Goal: Book appointment/travel/reservation

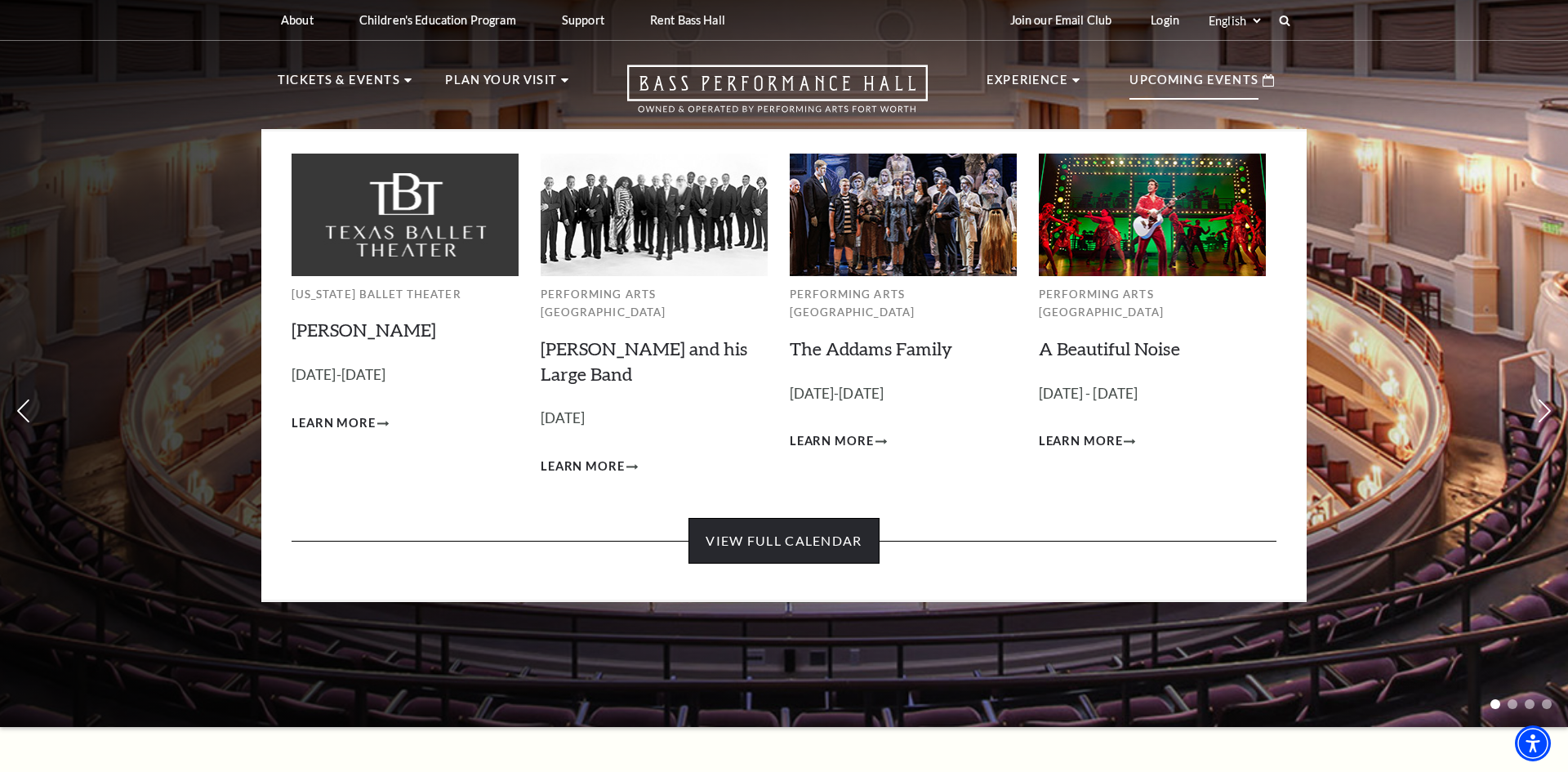
click at [802, 539] on link "View Full Calendar" at bounding box center [783, 540] width 191 height 45
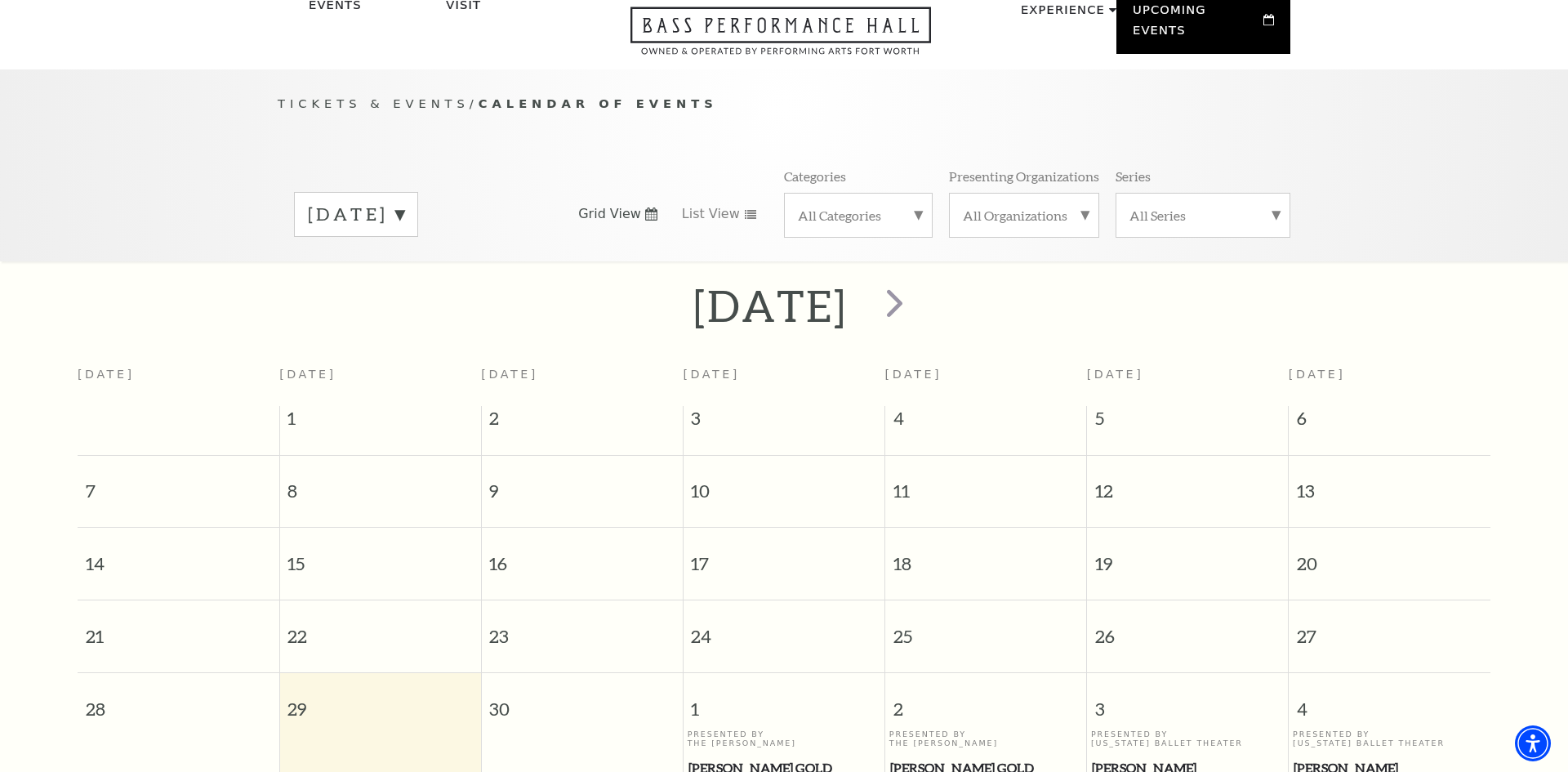
scroll to position [79, 0]
click at [918, 290] on span "next" at bounding box center [894, 305] width 46 height 46
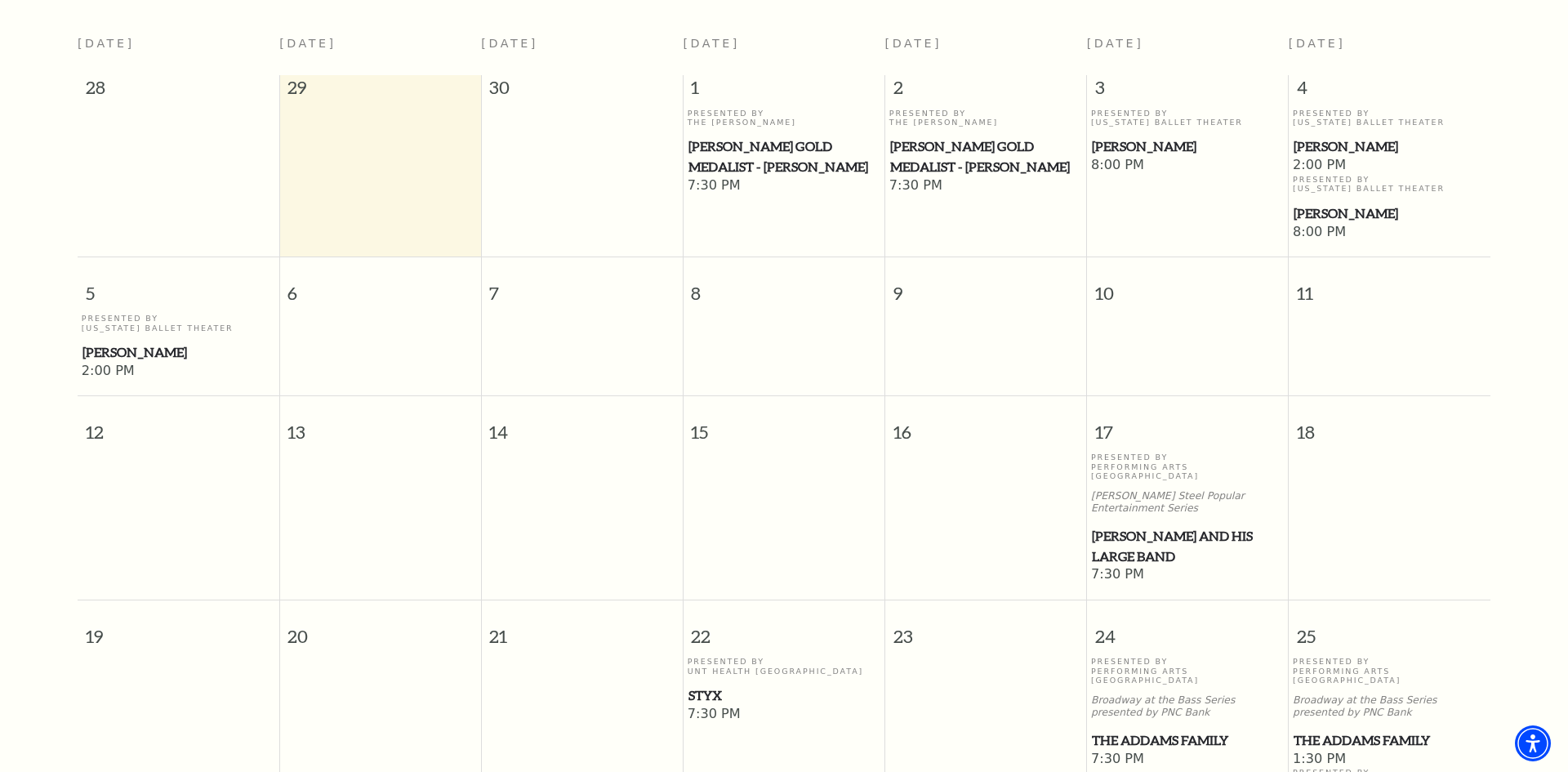
scroll to position [491, 0]
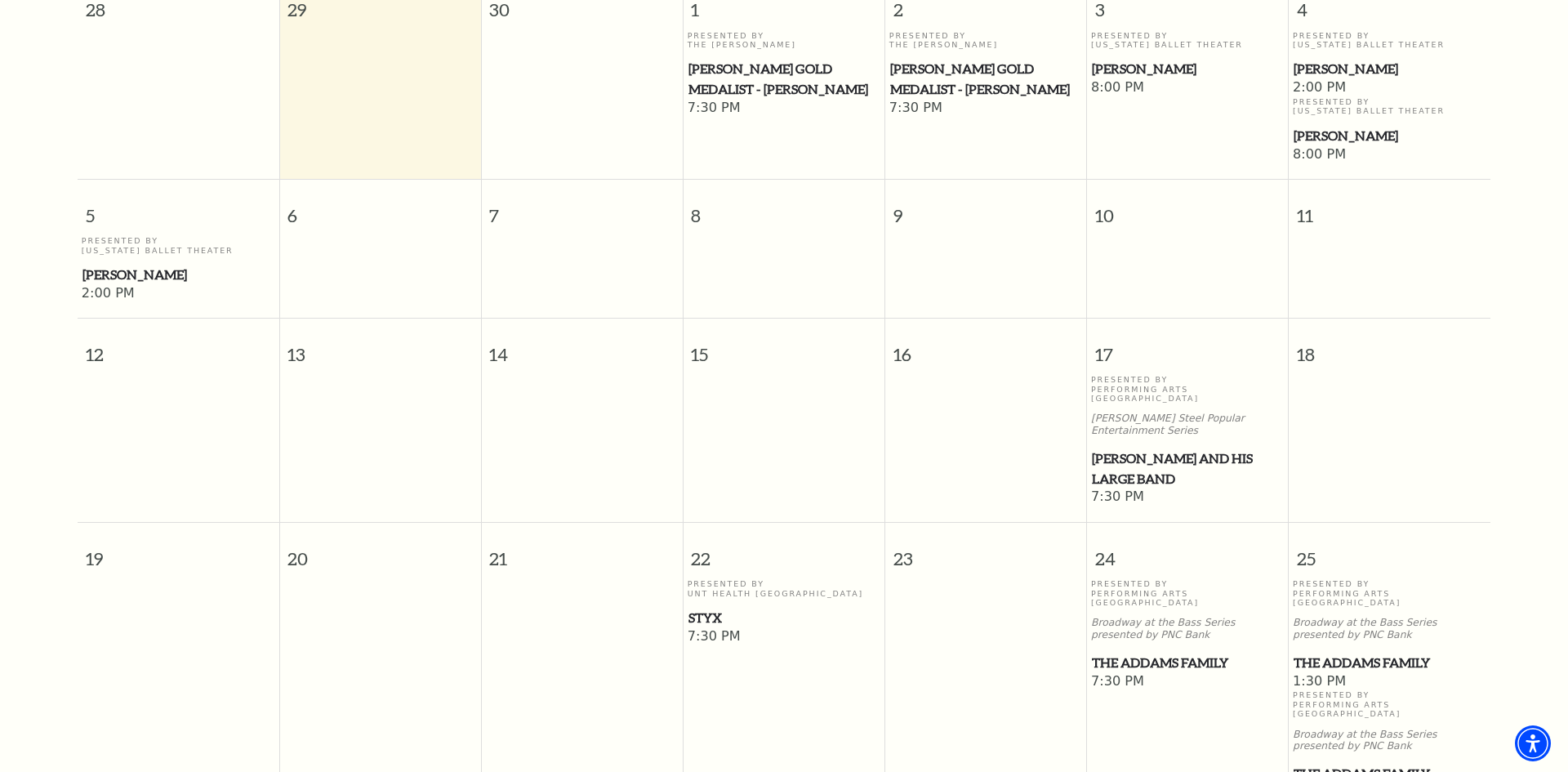
click at [1125, 448] on span "[PERSON_NAME] and his Large Band" at bounding box center [1188, 468] width 192 height 40
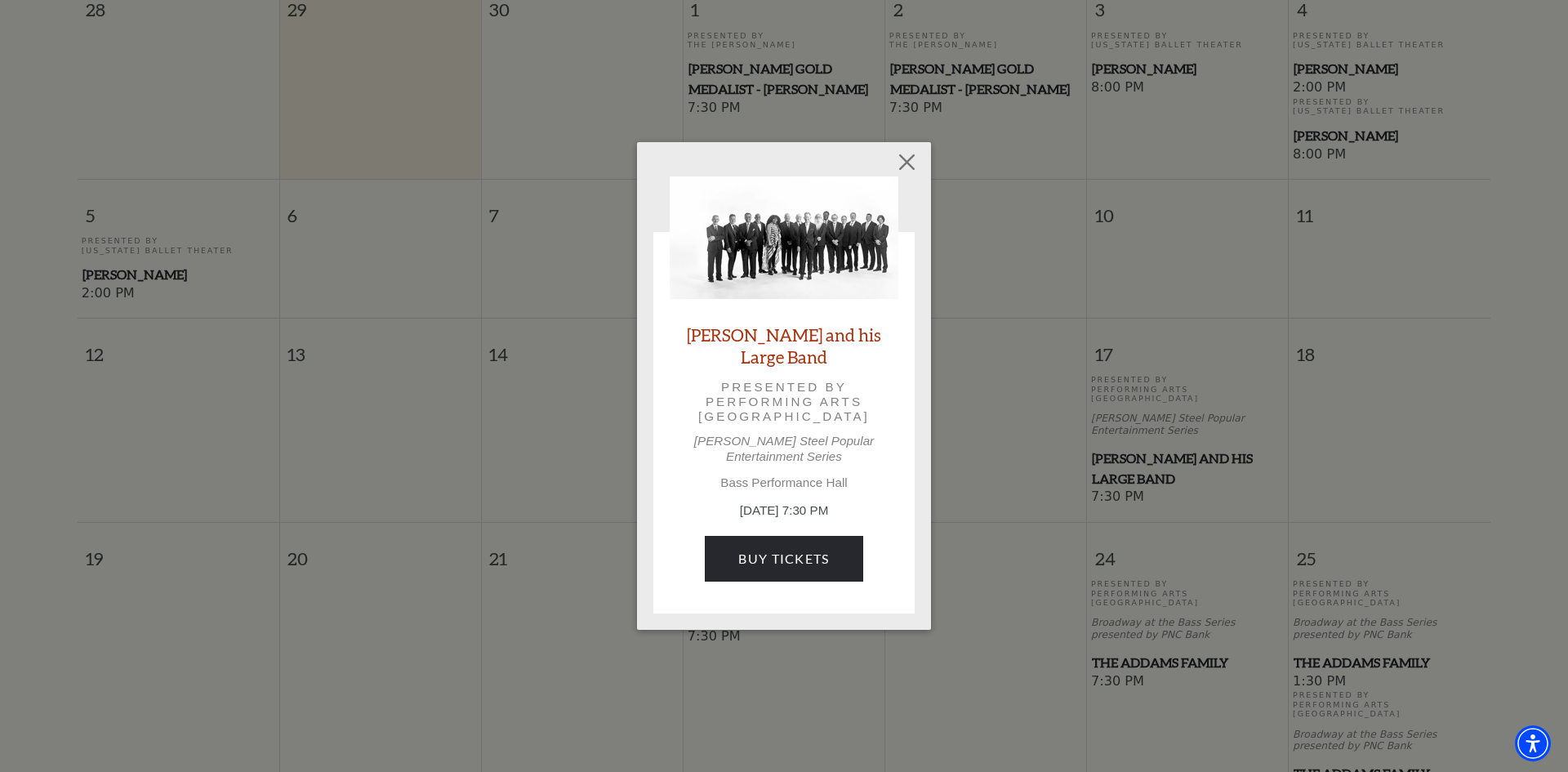
click at [985, 435] on div "Empty heading Lyle Lovett and his Large Band Presented by Performing Arts Fort …" at bounding box center [784, 386] width 1568 height 772
click at [902, 170] on button "Close" at bounding box center [907, 161] width 31 height 31
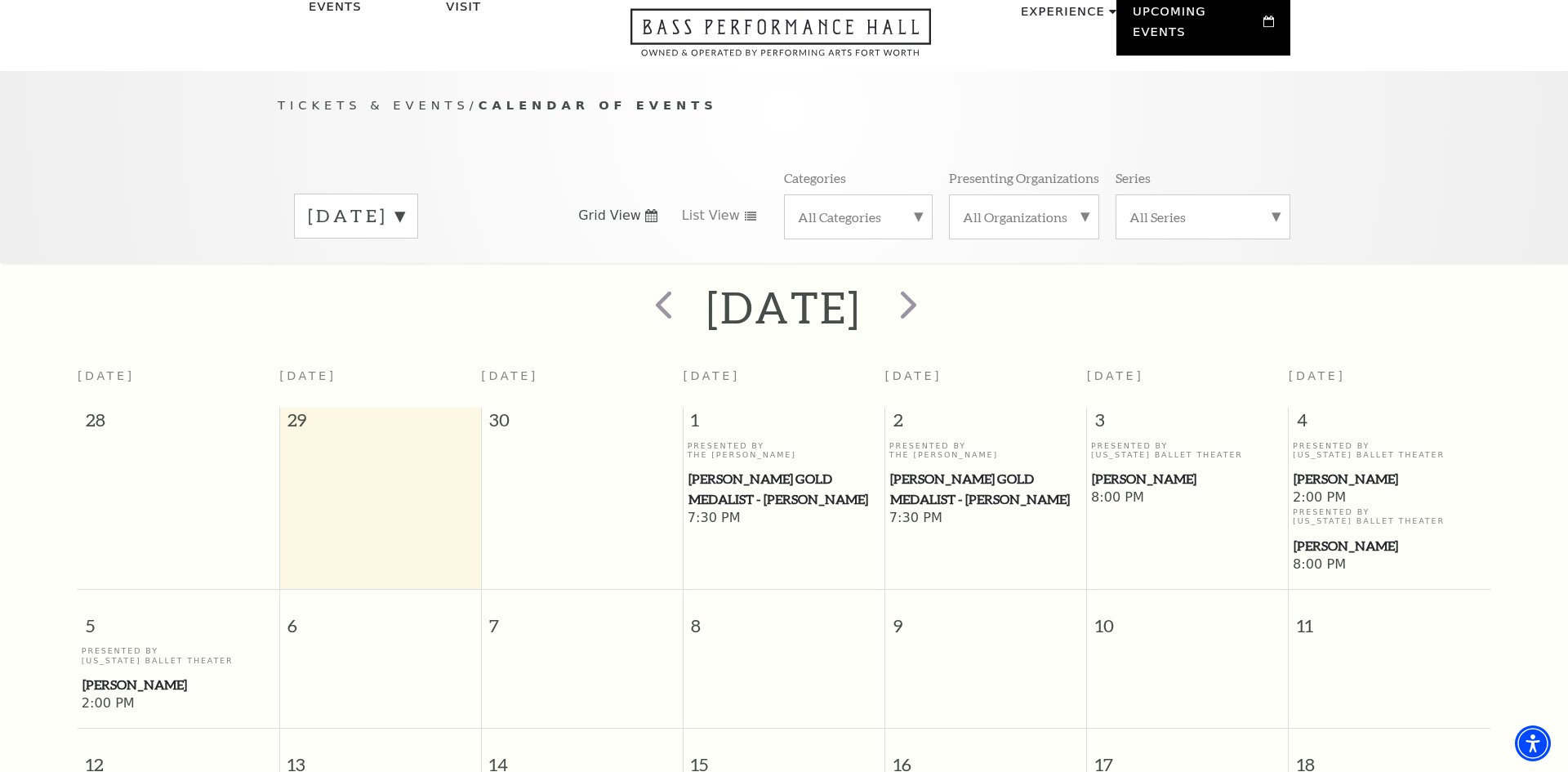
scroll to position [66, 0]
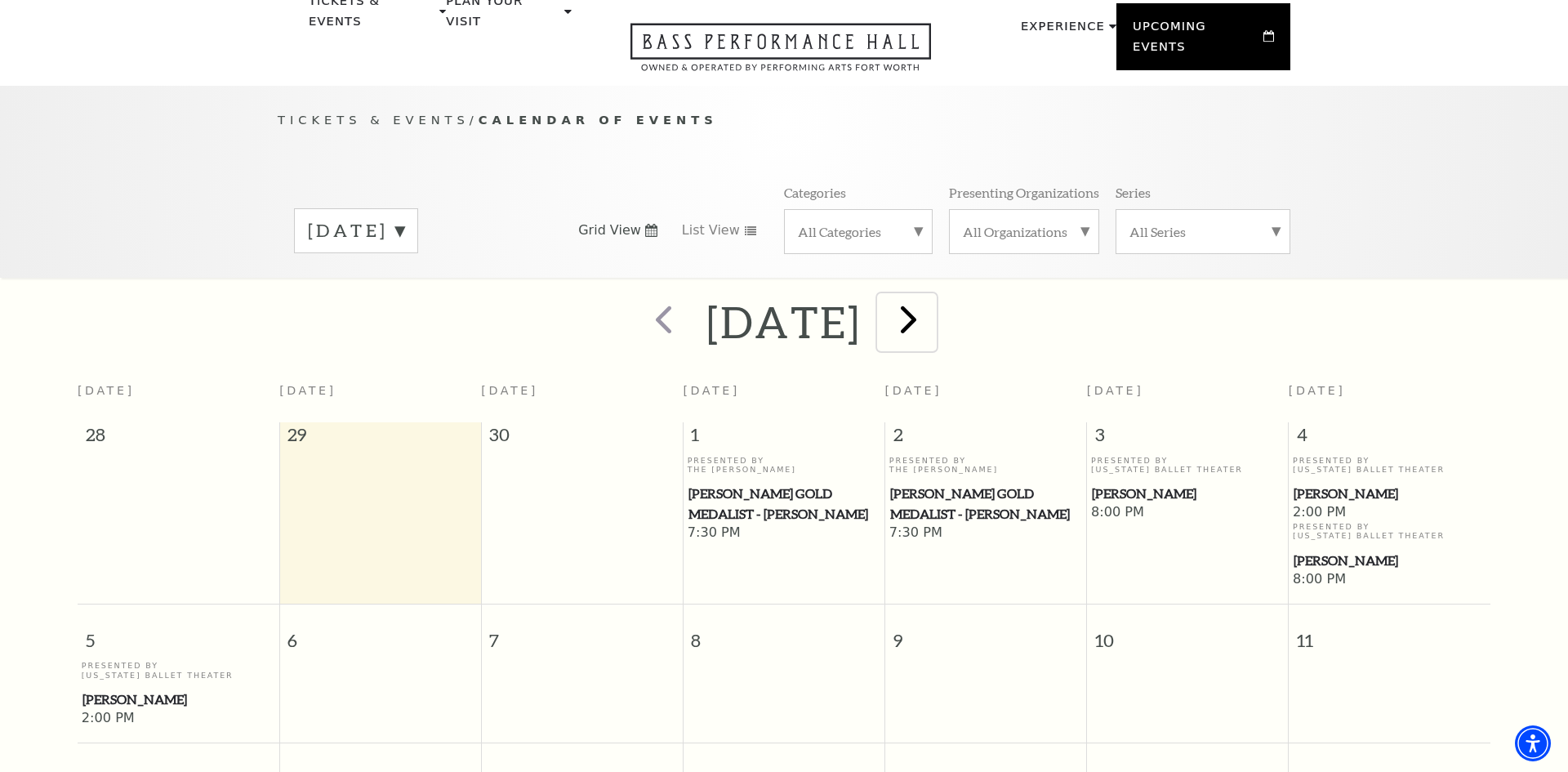
click at [932, 304] on span "next" at bounding box center [908, 318] width 46 height 46
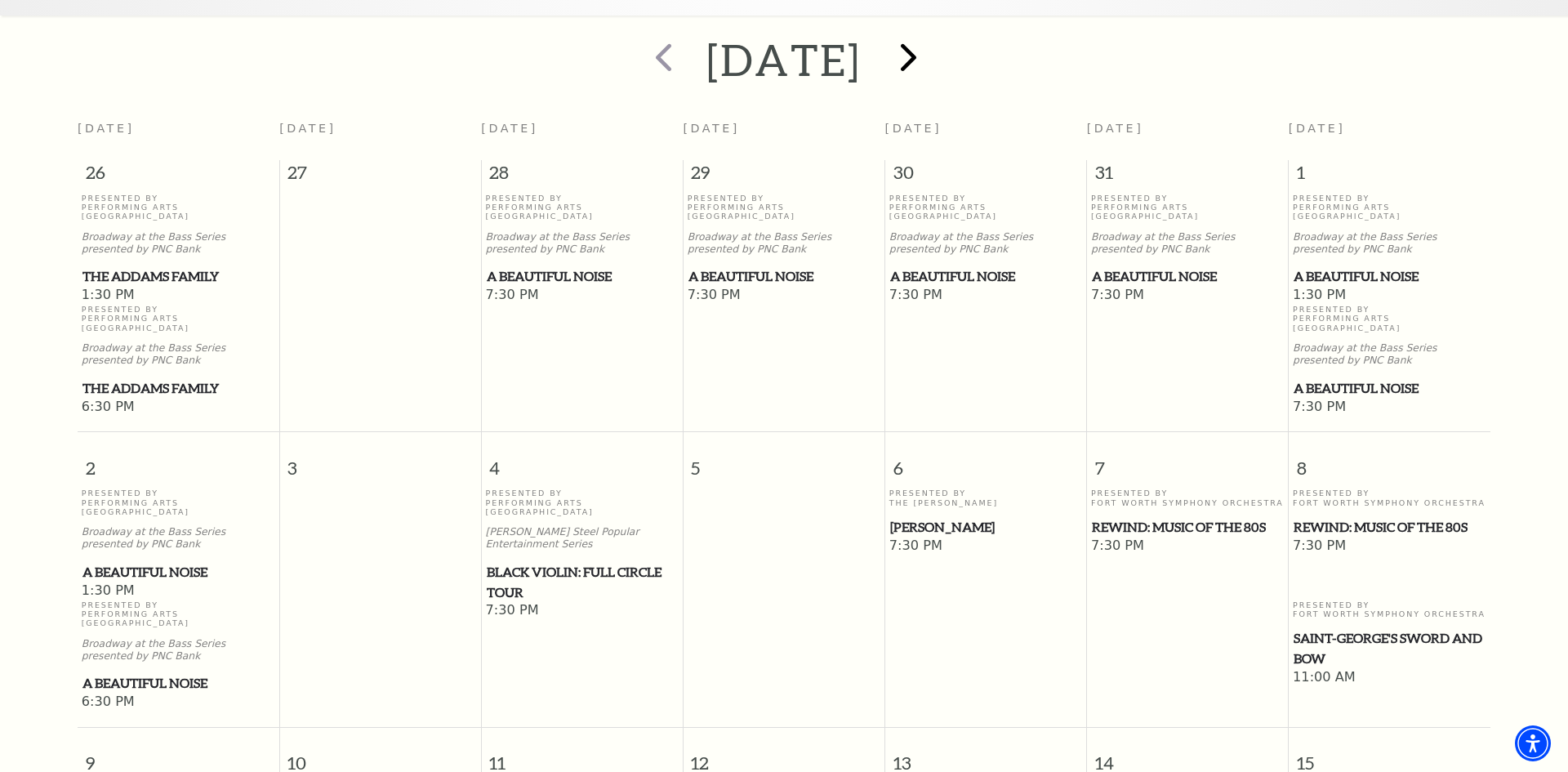
scroll to position [327, 0]
click at [932, 42] on span "next" at bounding box center [908, 57] width 46 height 46
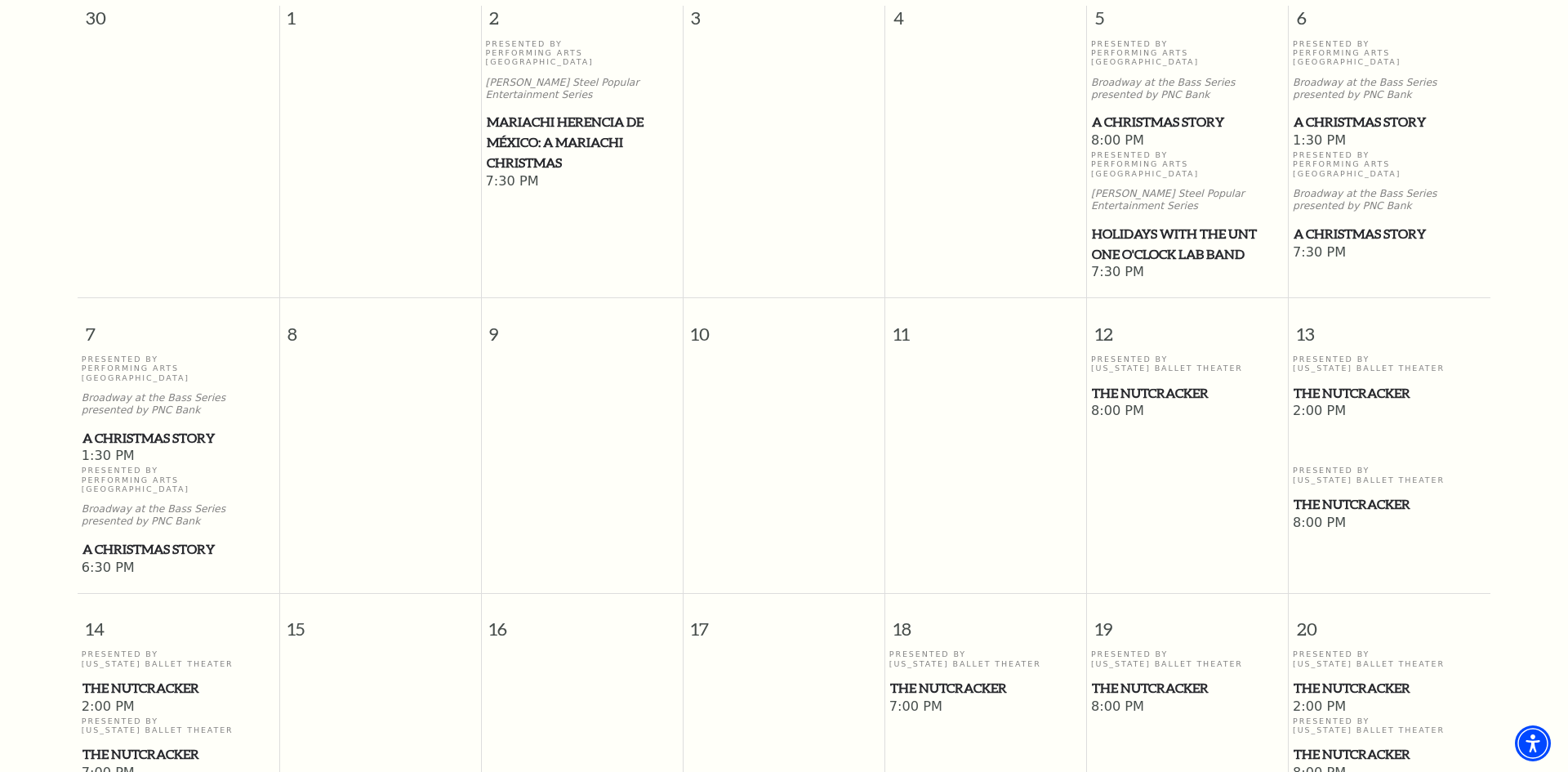
scroll to position [491, 0]
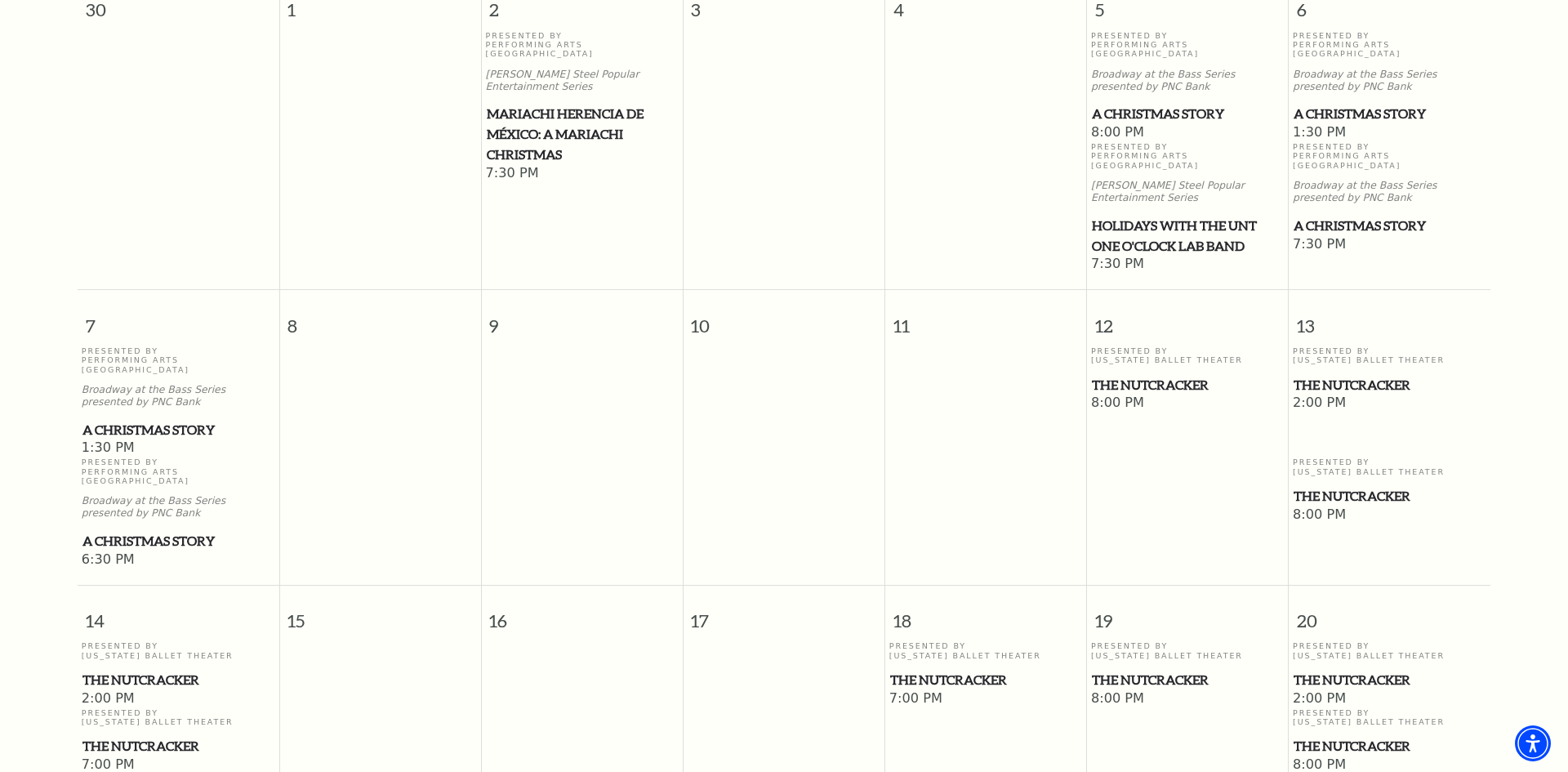
click at [1123, 375] on span "The Nutcracker" at bounding box center [1188, 385] width 192 height 20
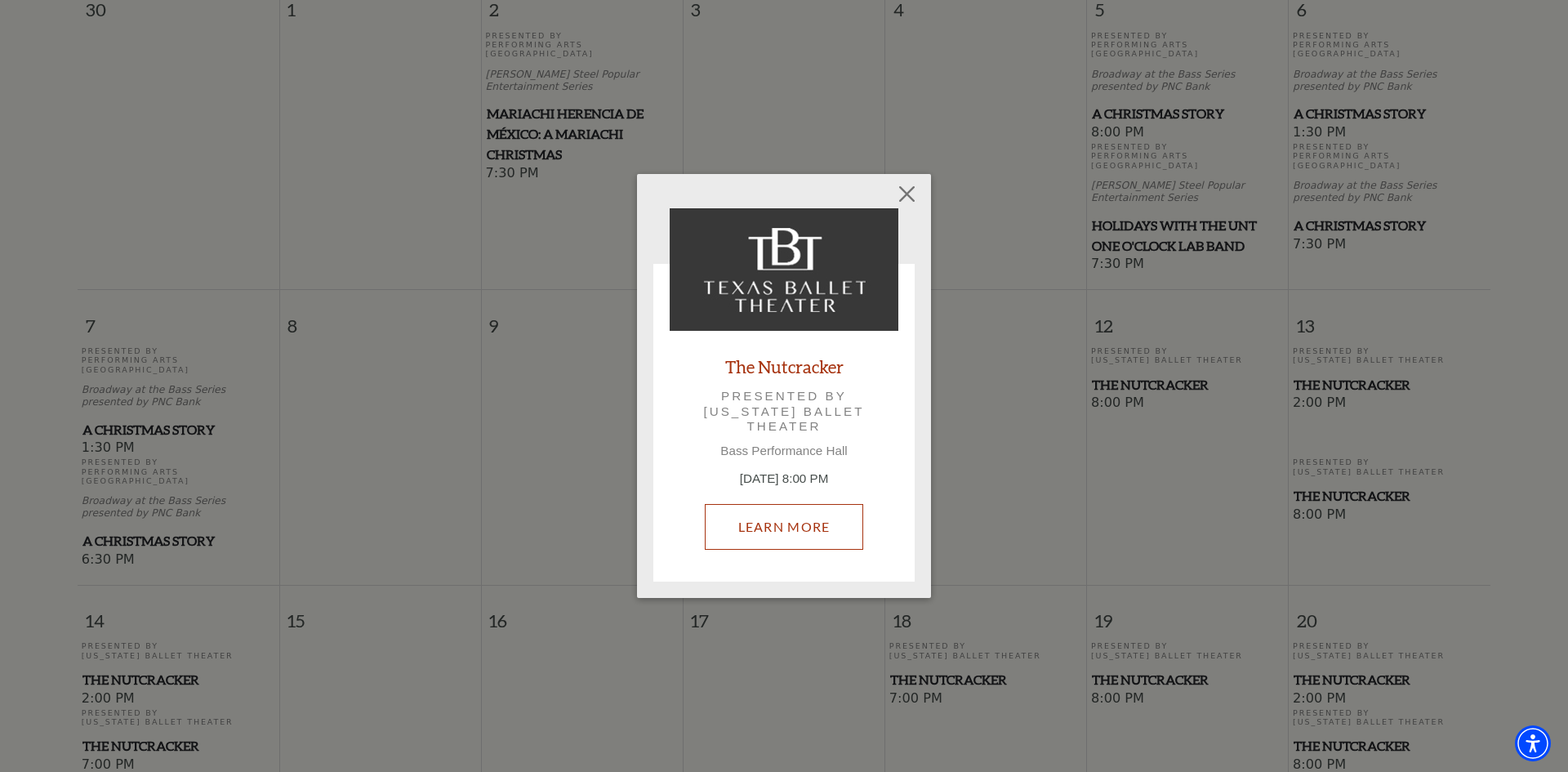
click at [789, 526] on link "Learn More" at bounding box center [785, 526] width 159 height 45
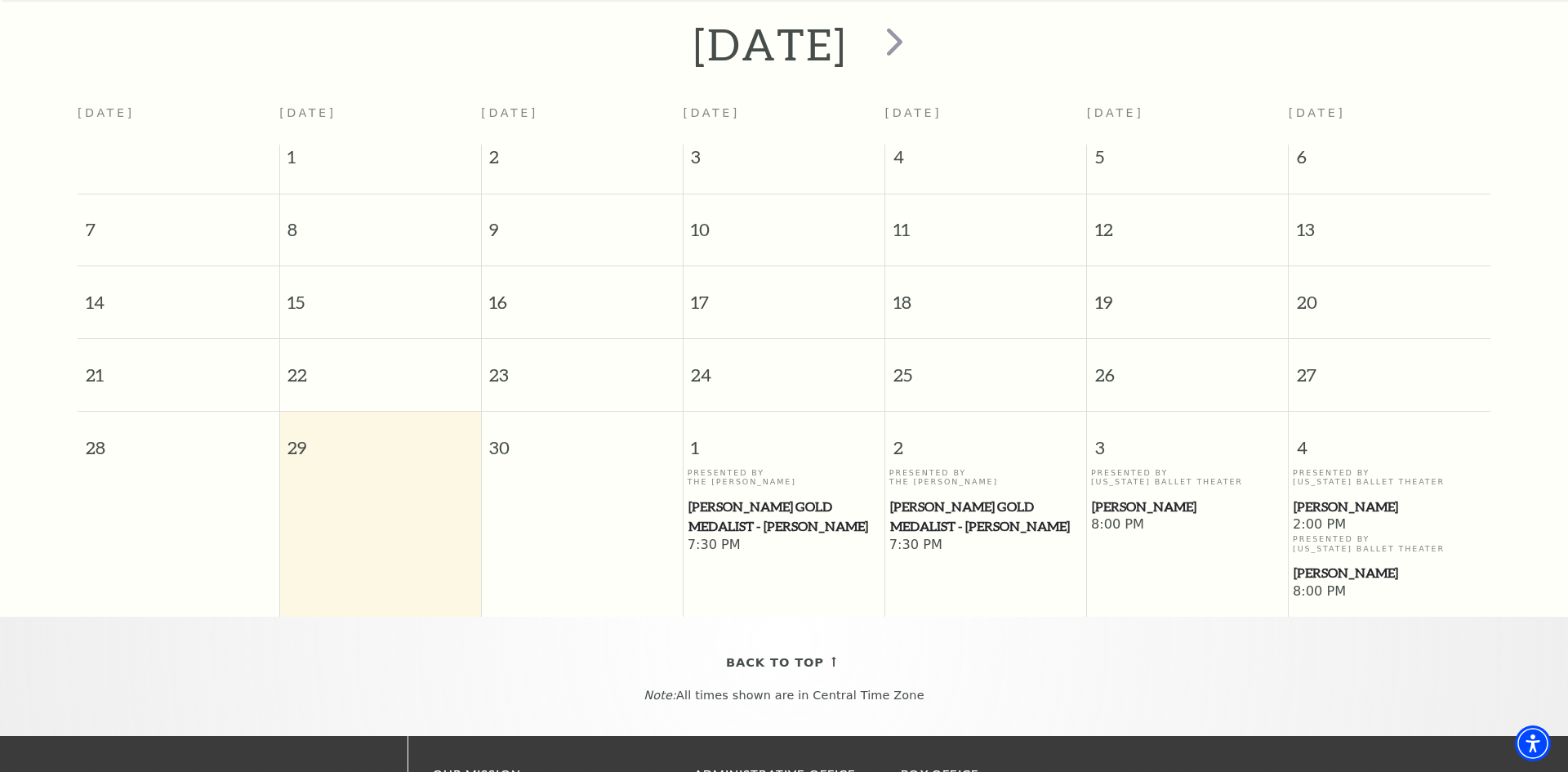
scroll to position [356, 0]
click at [918, 27] on span "next" at bounding box center [894, 41] width 46 height 46
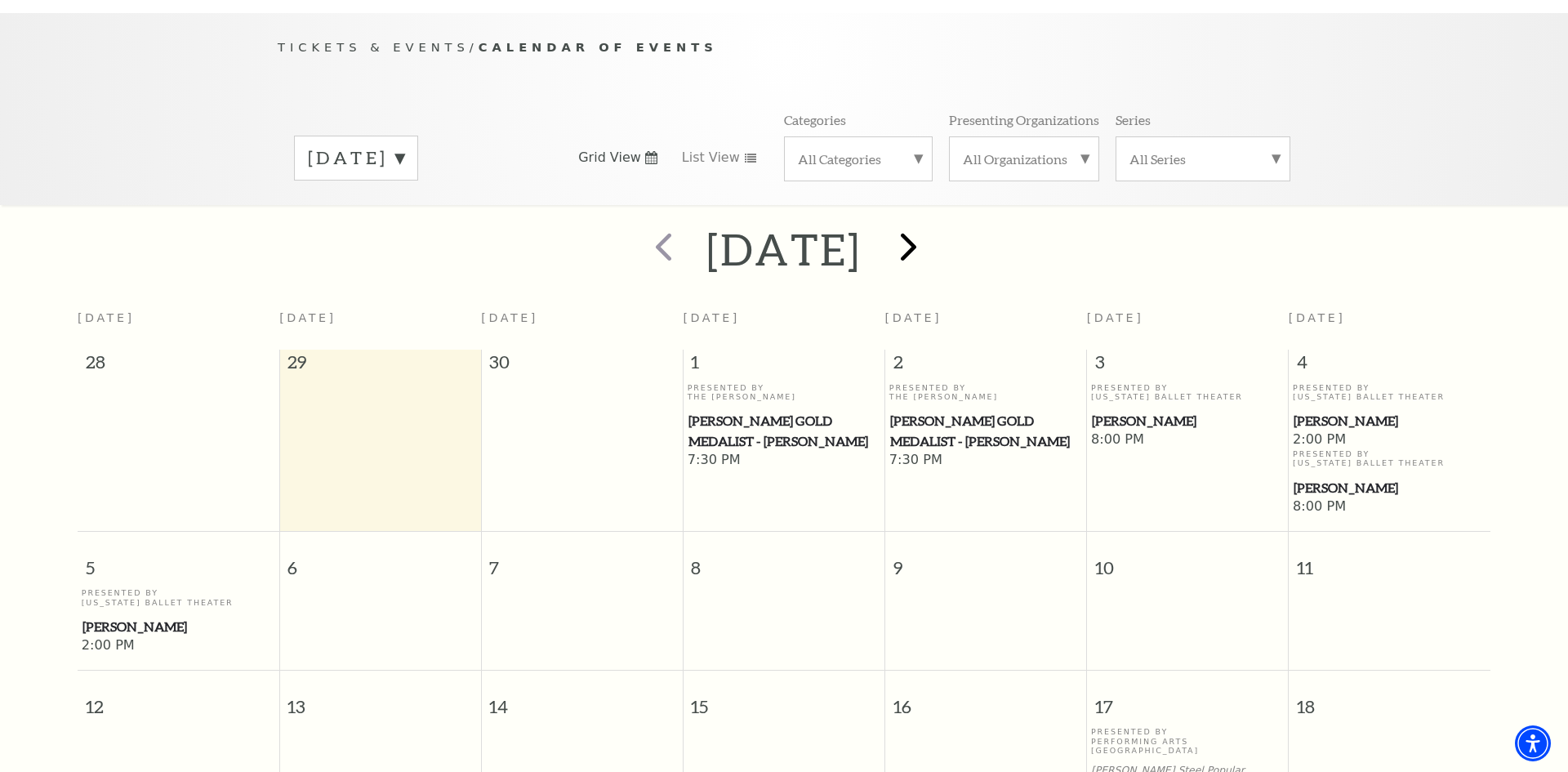
scroll to position [144, 0]
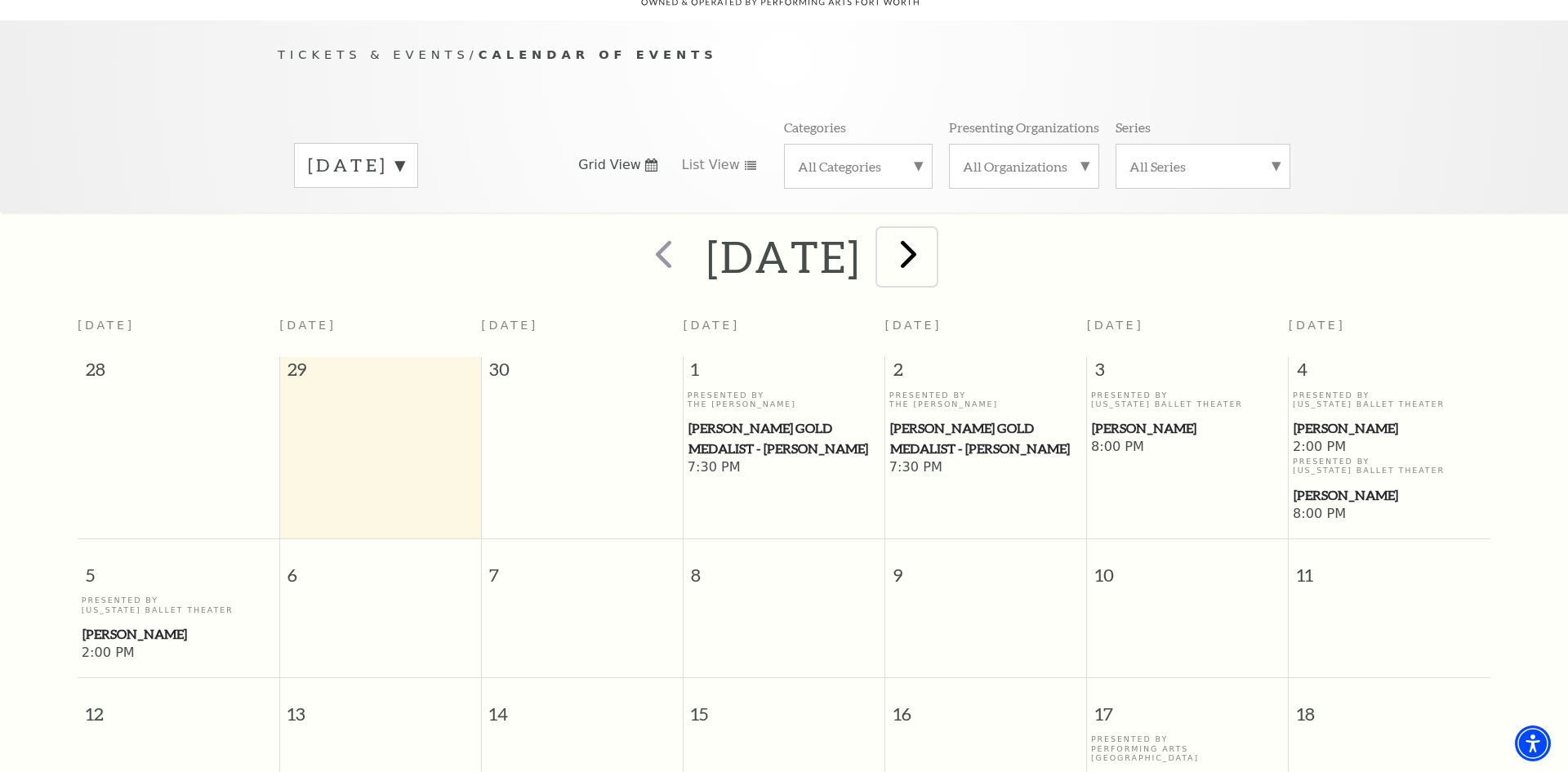
click at [932, 232] on span "next" at bounding box center [908, 253] width 46 height 46
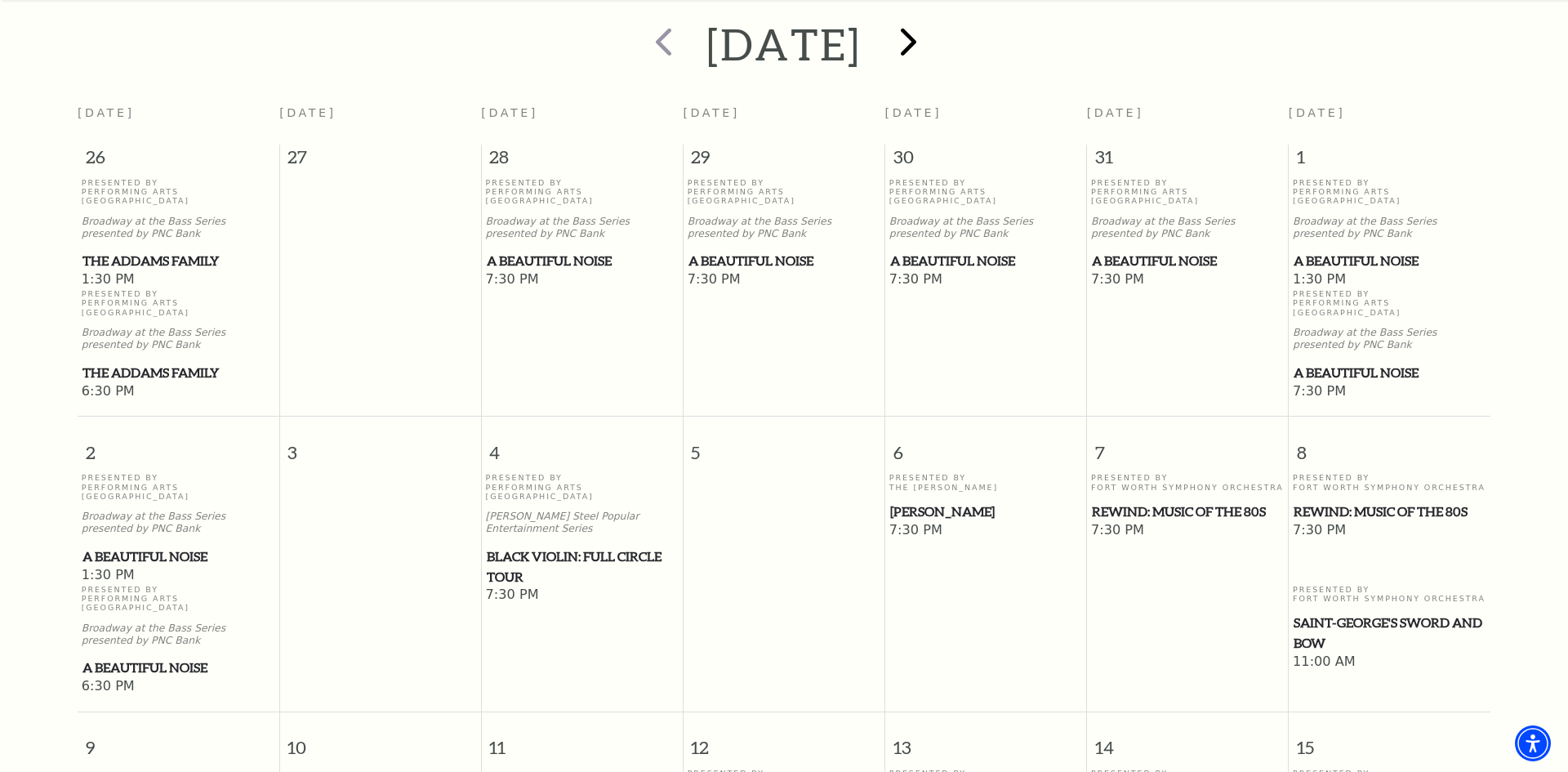
scroll to position [341, 0]
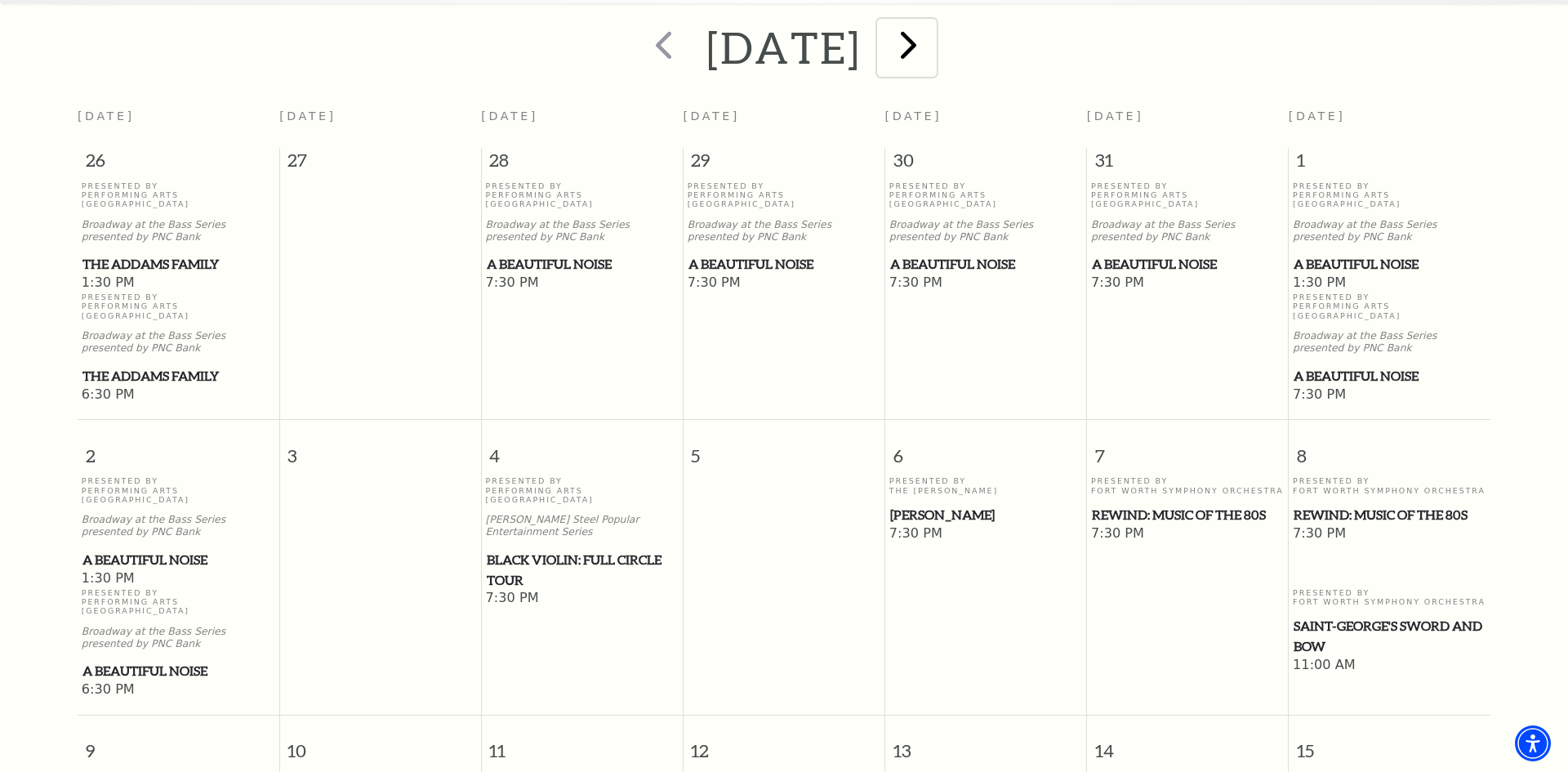
click at [932, 21] on span "next" at bounding box center [908, 44] width 46 height 46
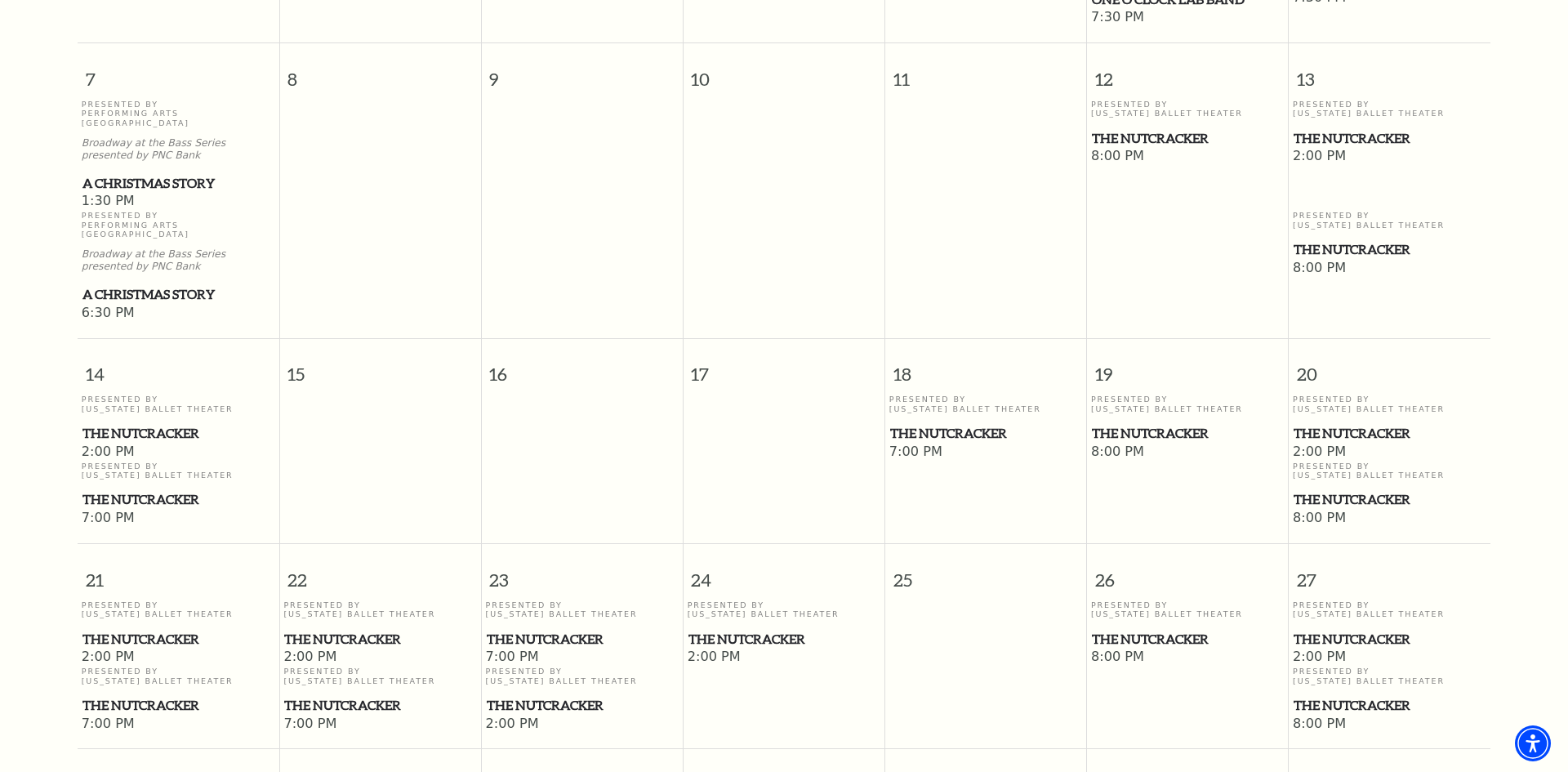
scroll to position [752, 0]
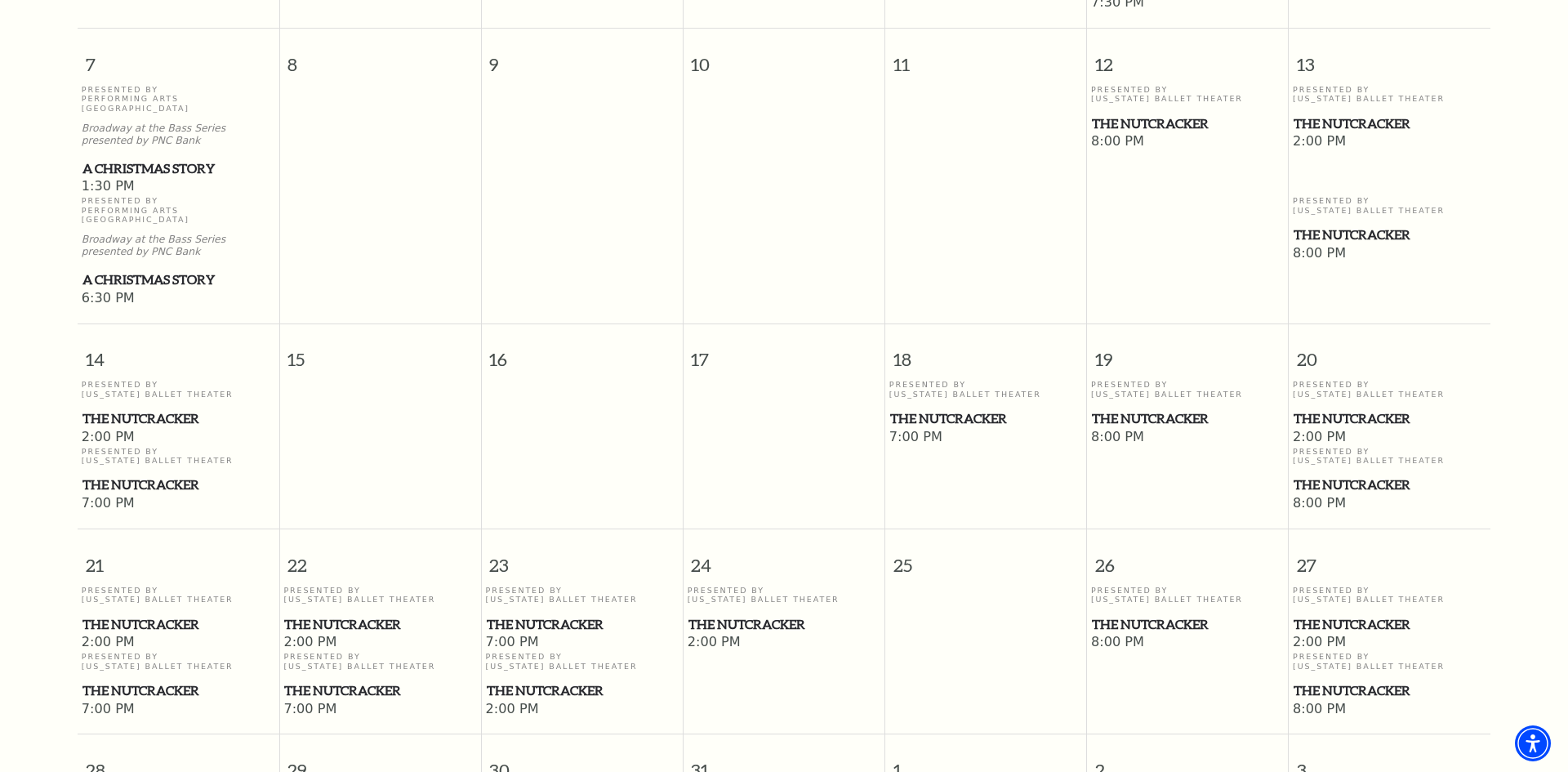
click at [1128, 409] on span "The Nutcracker" at bounding box center [1188, 419] width 192 height 20
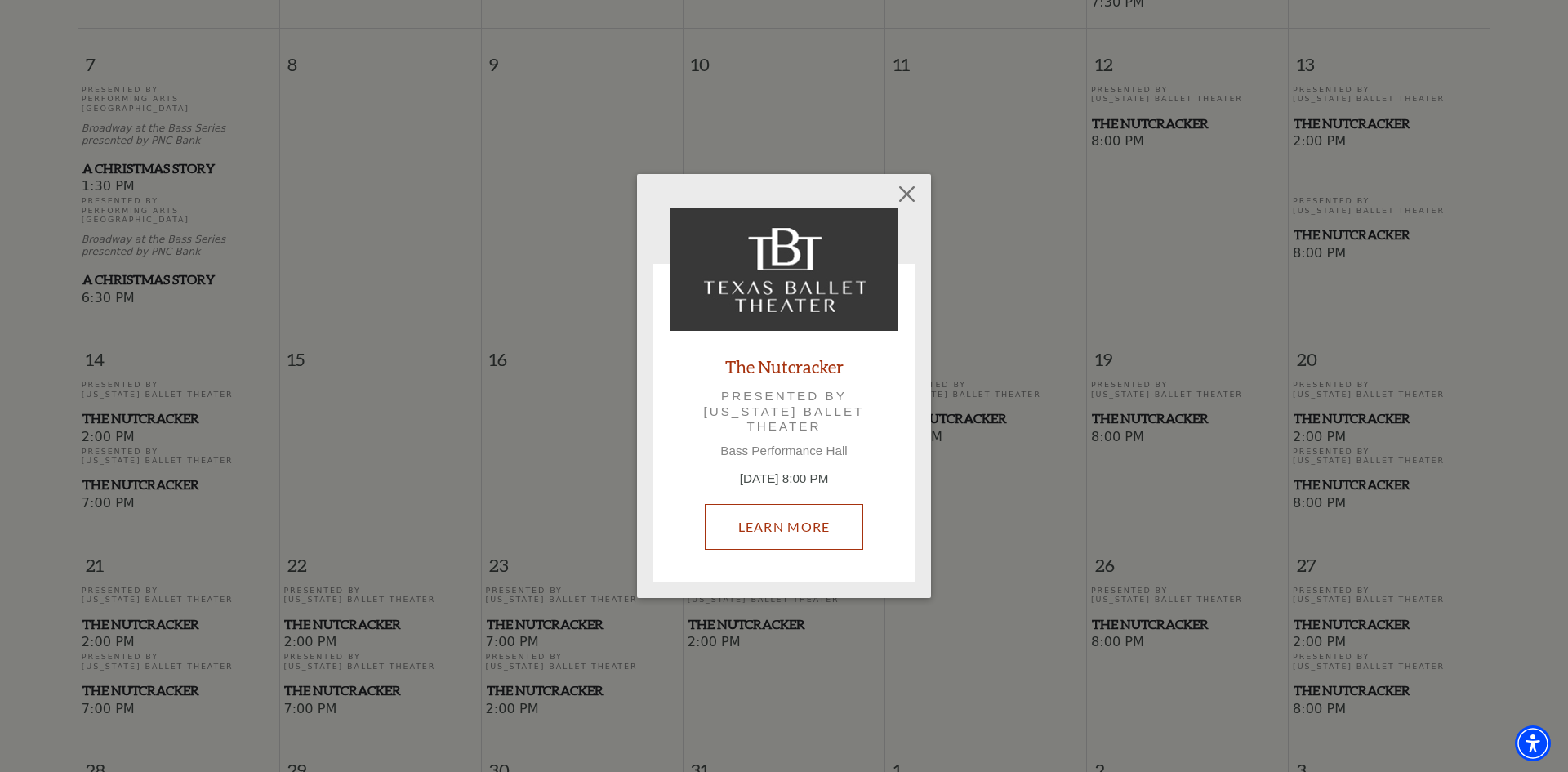
click at [776, 521] on link "Learn More" at bounding box center [785, 526] width 159 height 45
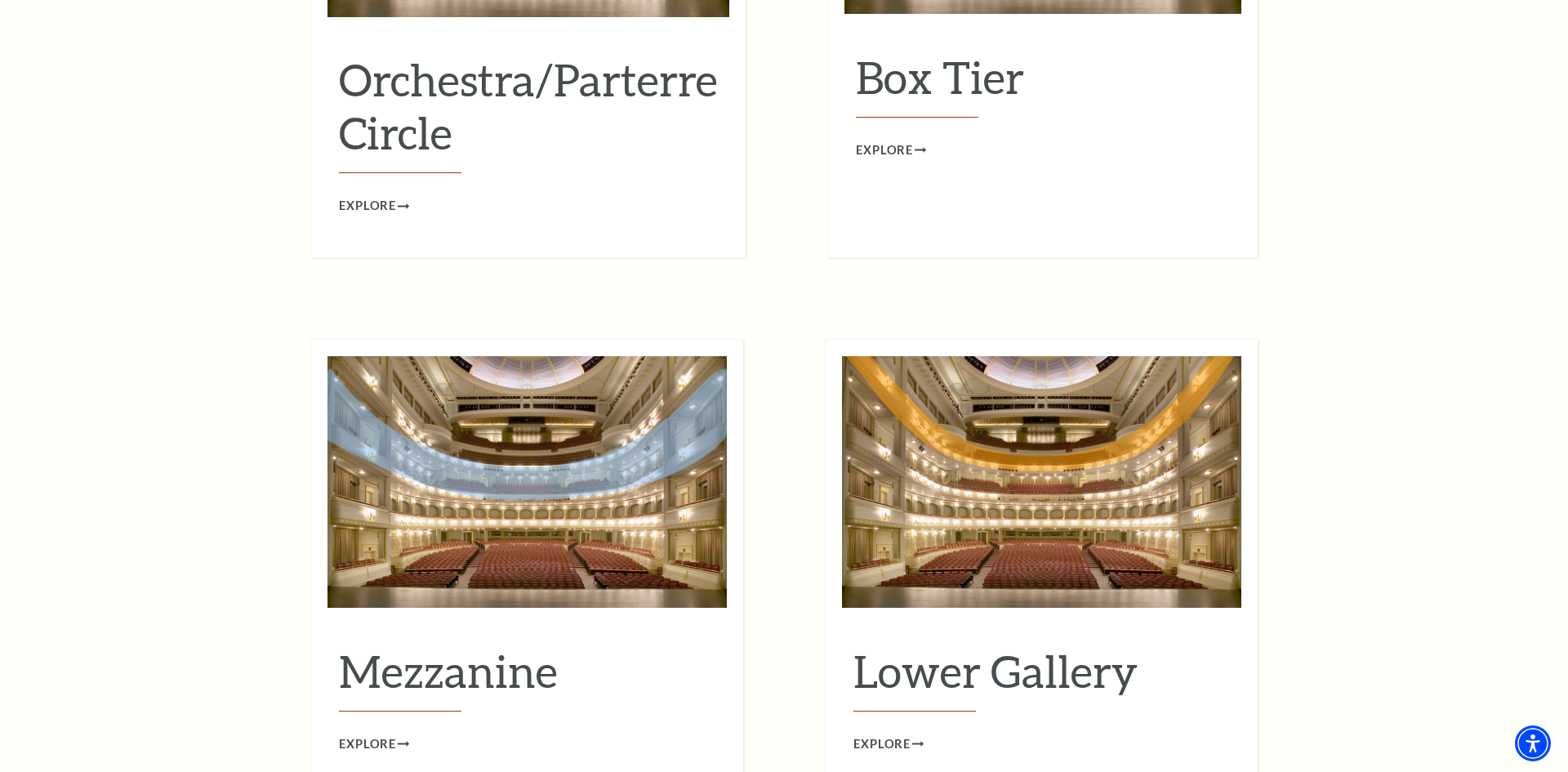
scroll to position [1895, 0]
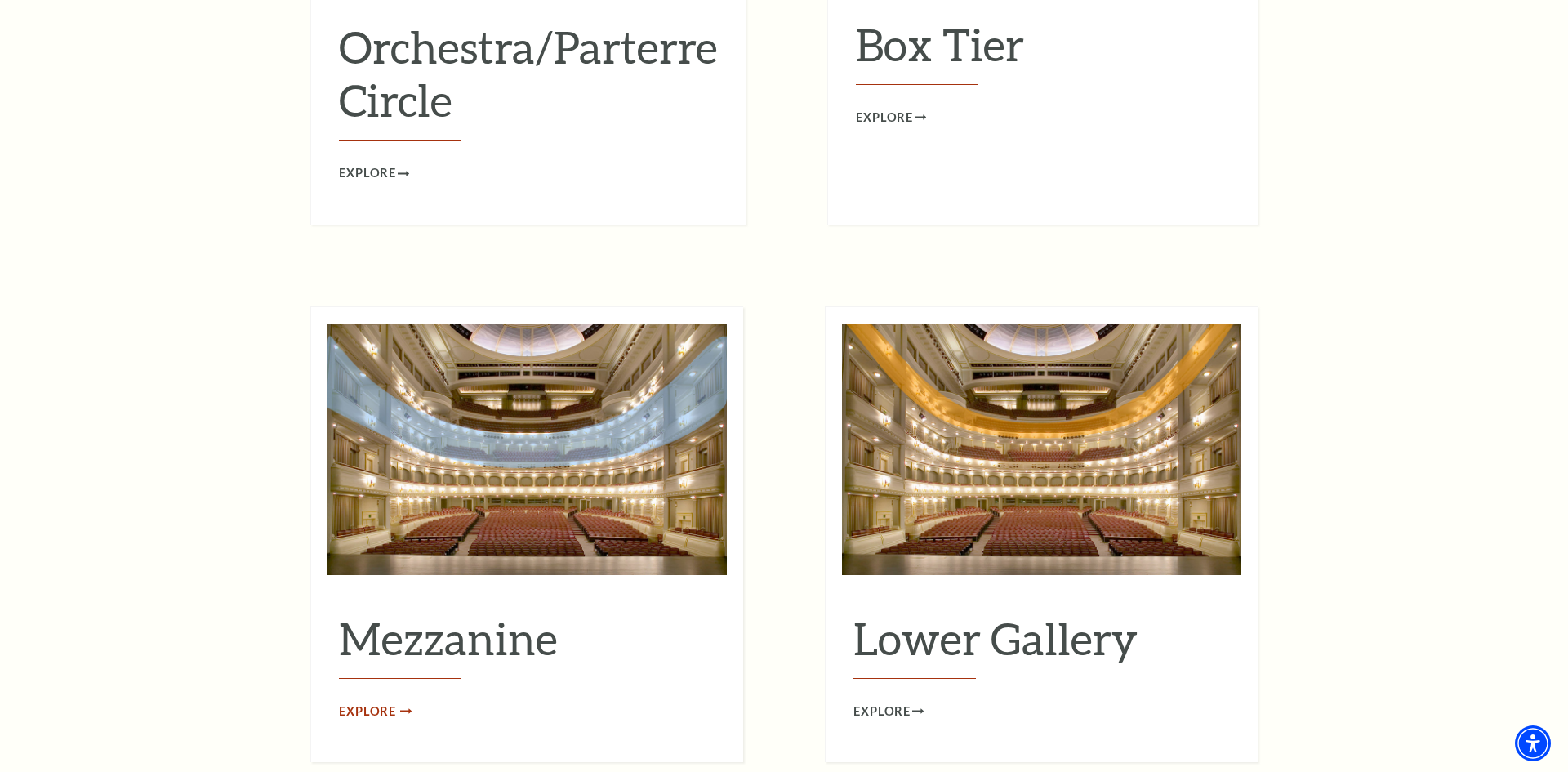
click at [371, 702] on span "Explore" at bounding box center [368, 712] width 57 height 20
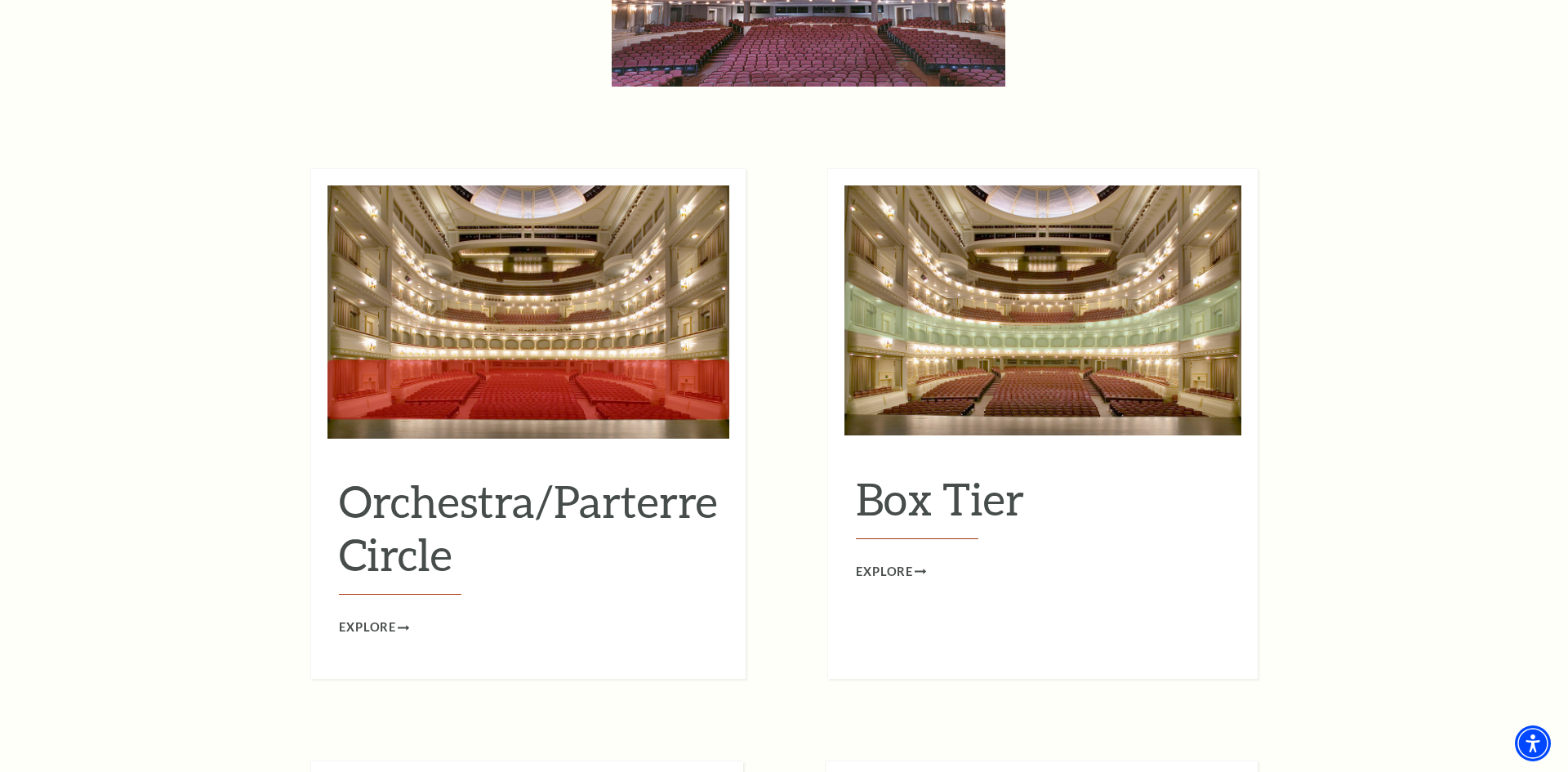
scroll to position [1437, 0]
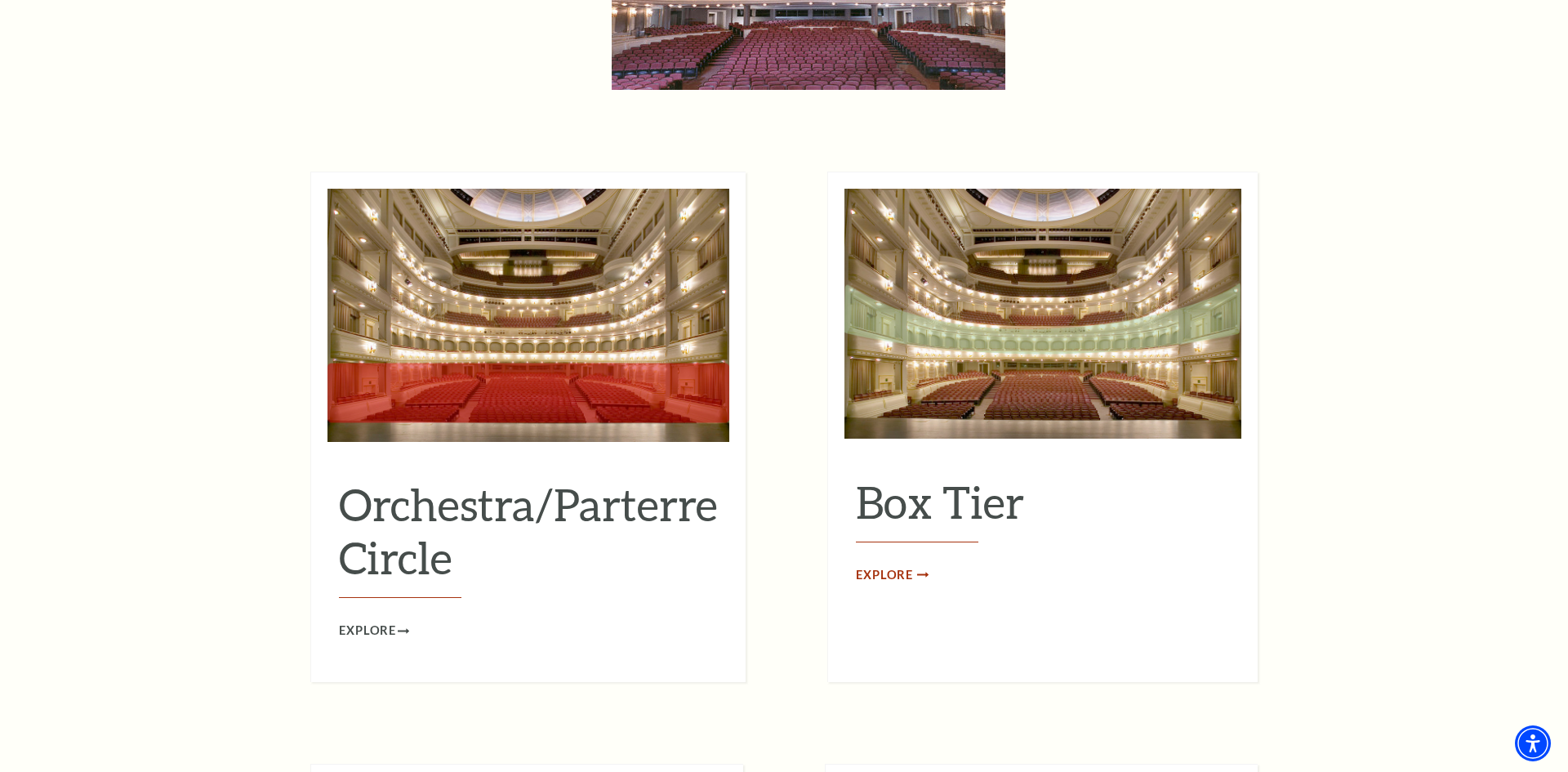
click at [868, 565] on span "Explore" at bounding box center [885, 575] width 57 height 20
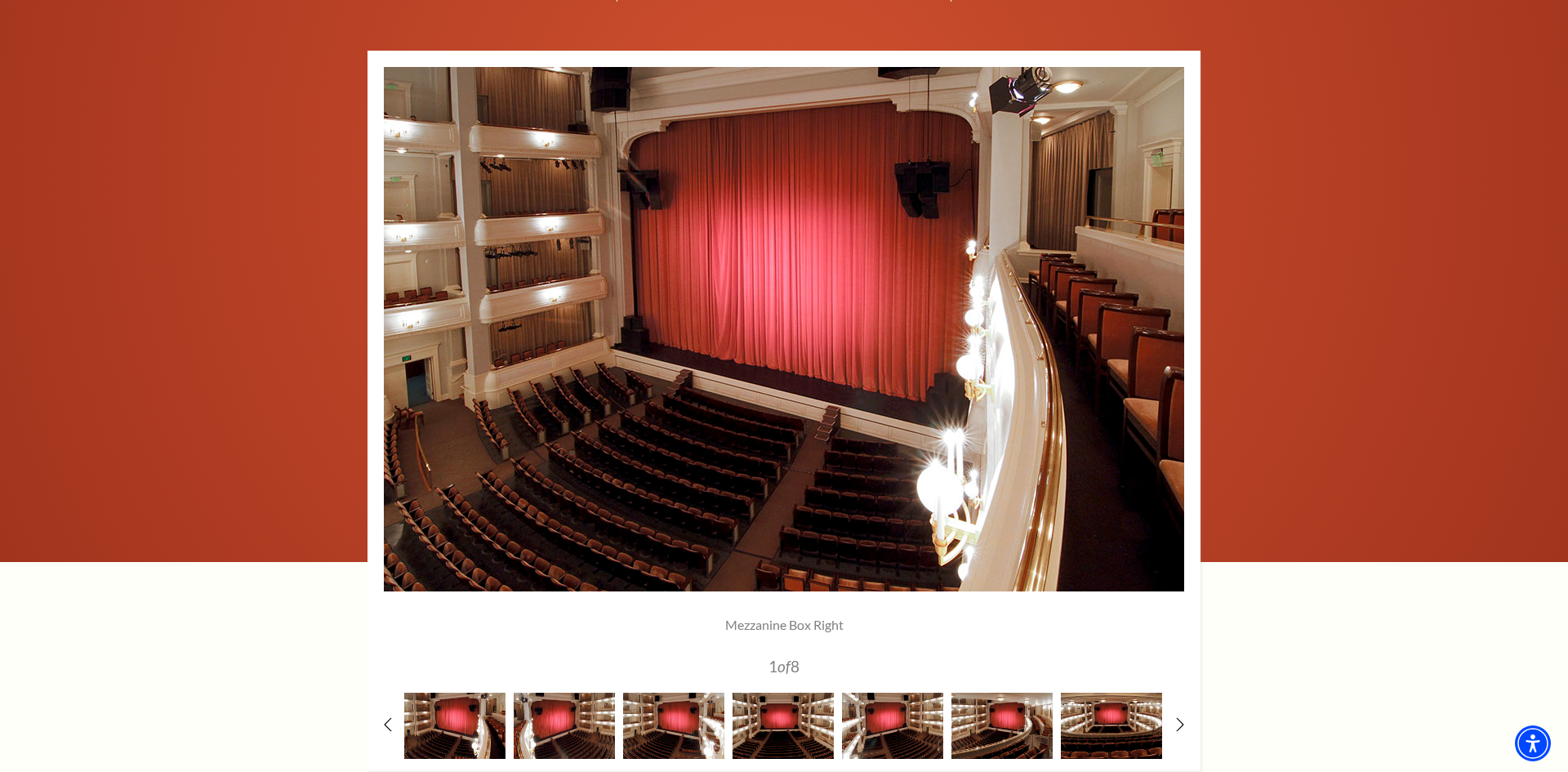
scroll to position [1307, 0]
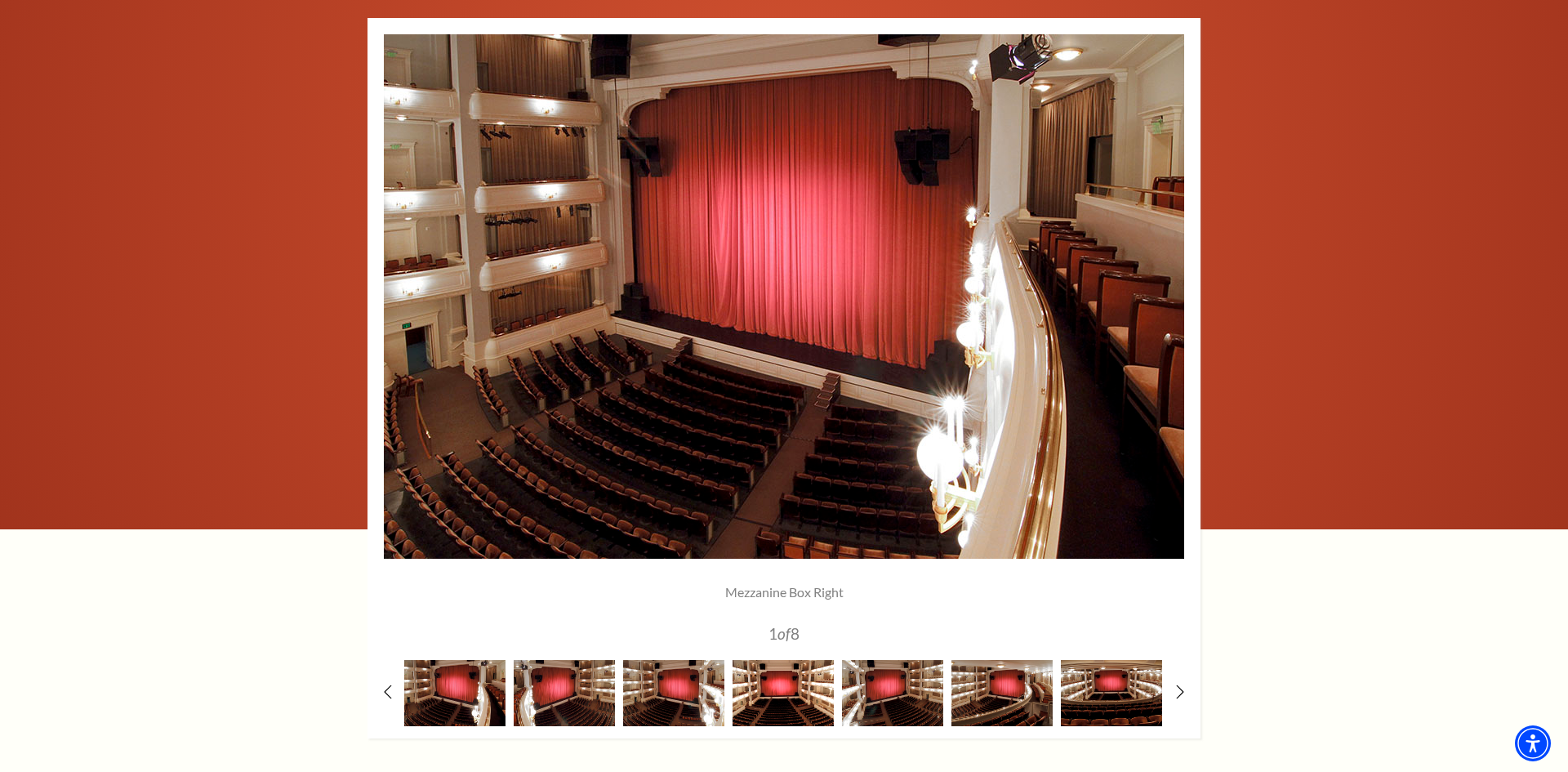
click at [781, 707] on img at bounding box center [783, 692] width 102 height 66
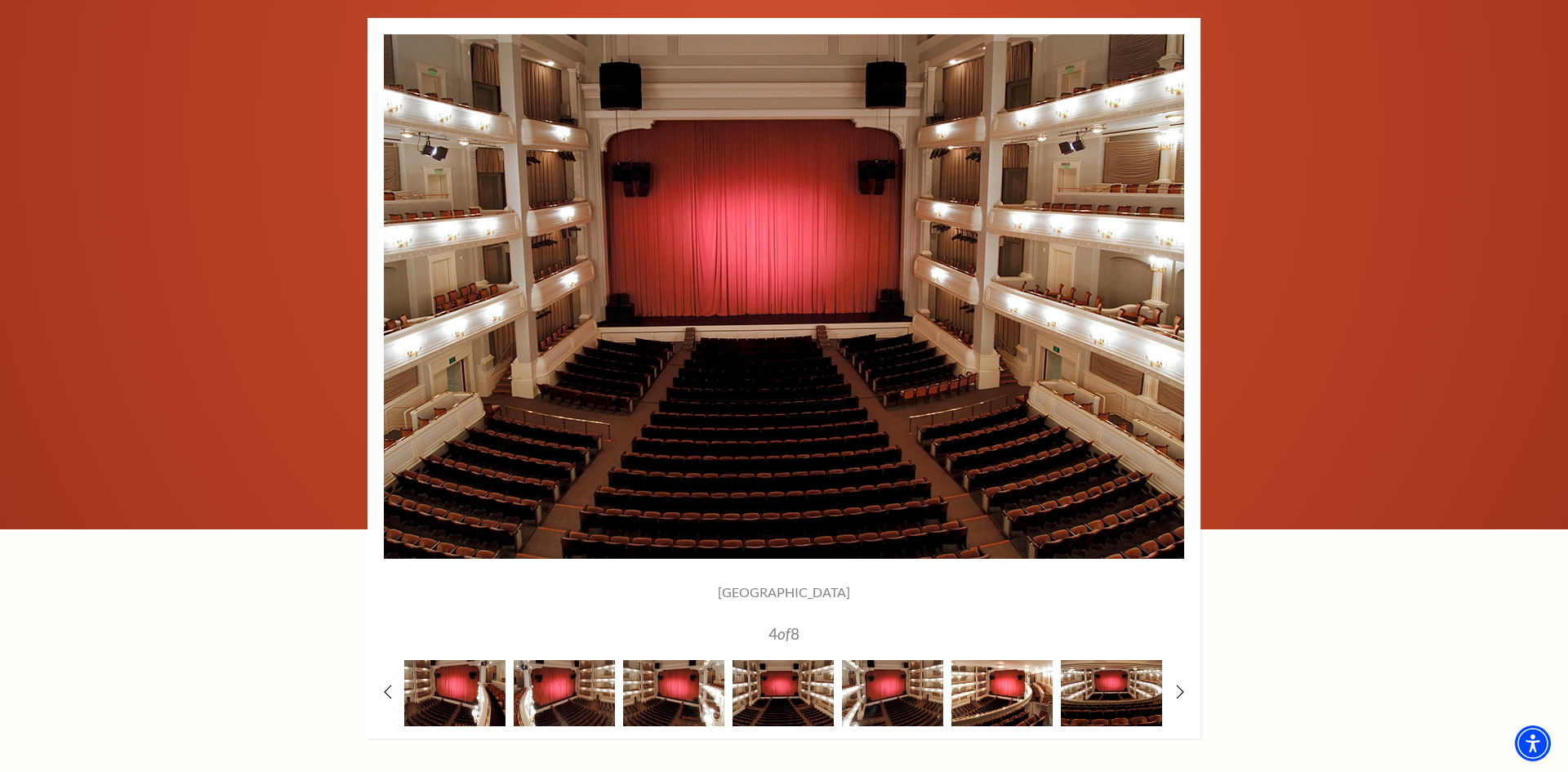
click at [996, 680] on img at bounding box center [1002, 692] width 102 height 66
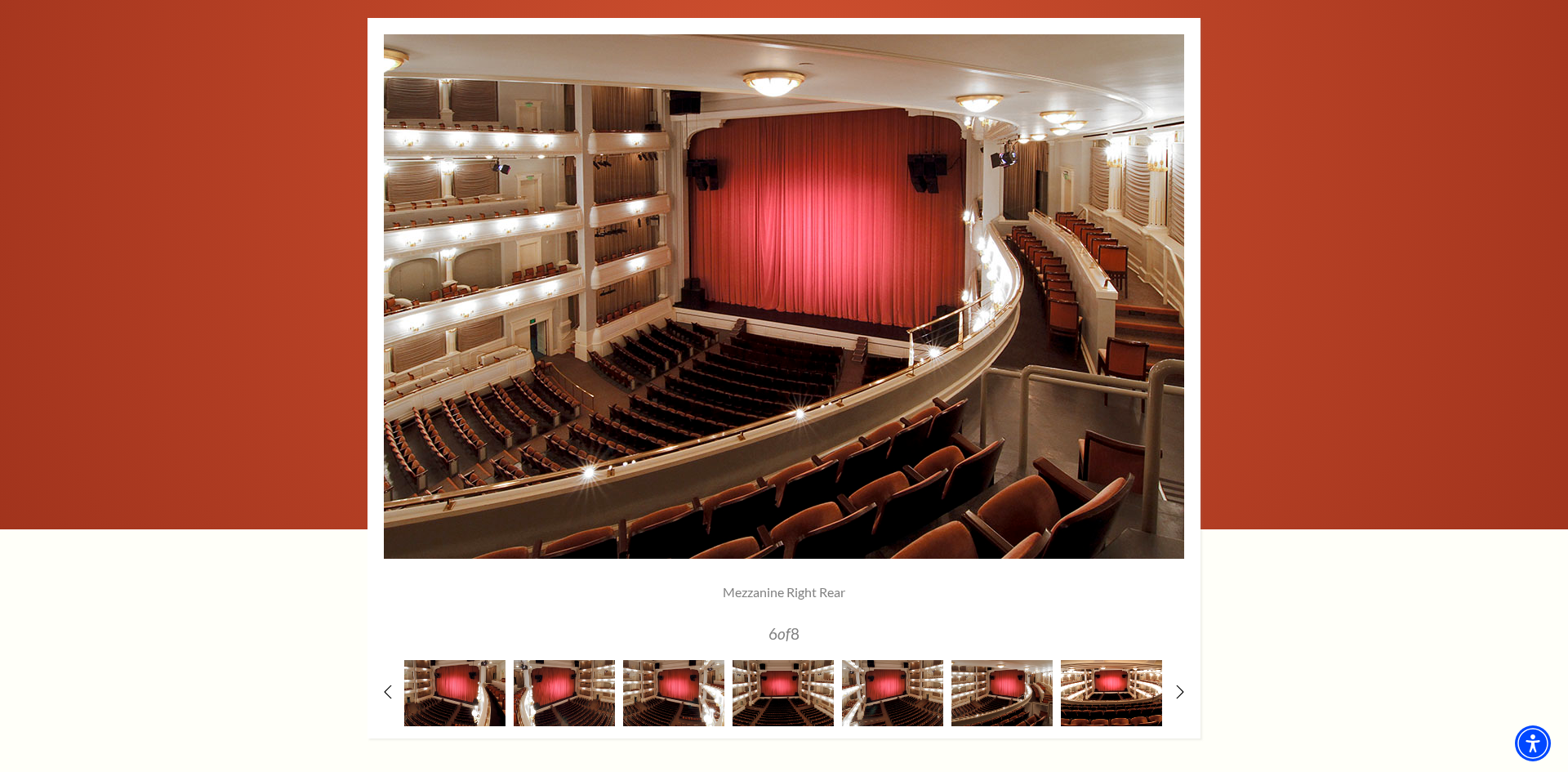
click at [1096, 708] on img at bounding box center [1111, 692] width 102 height 66
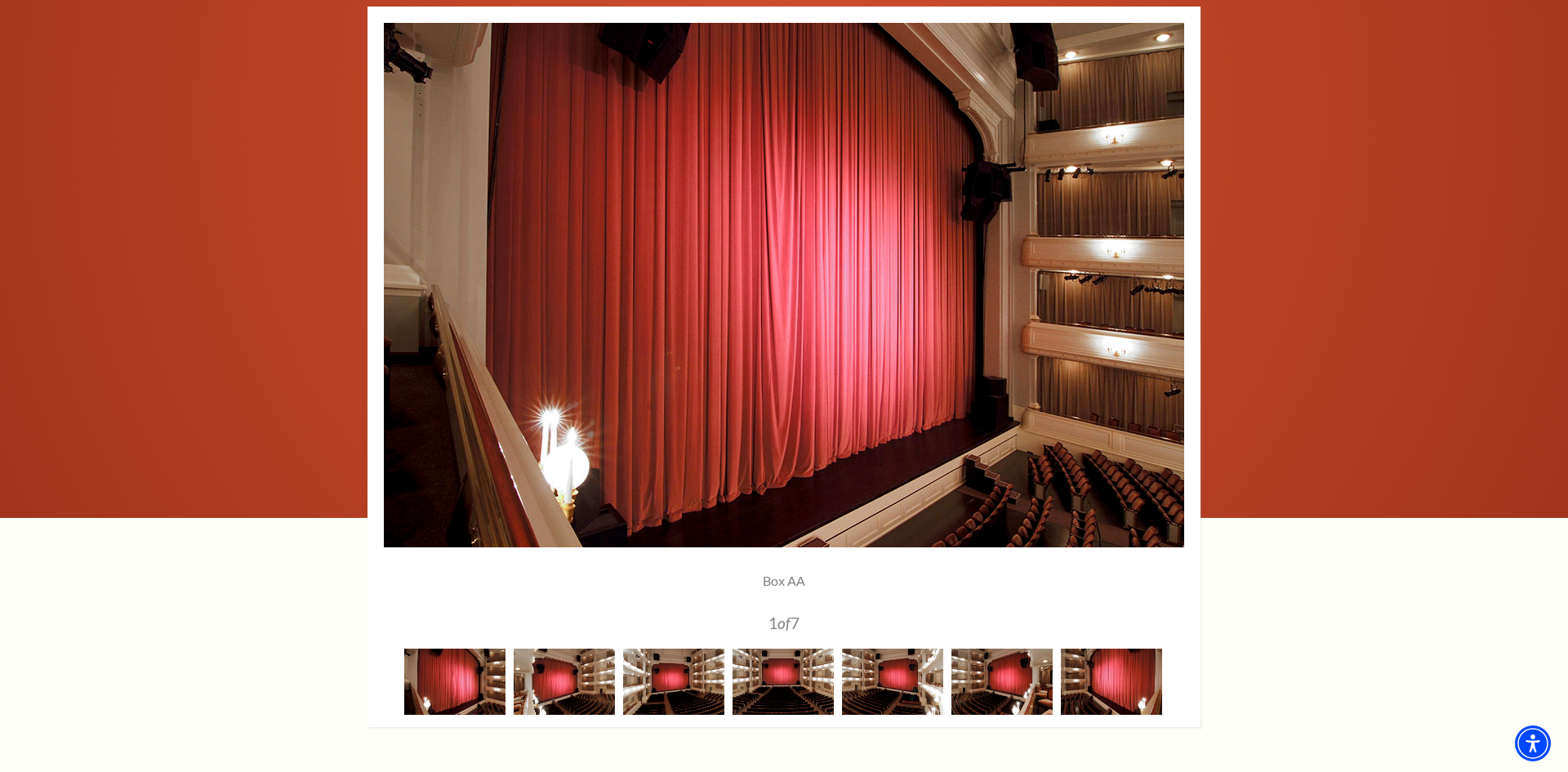
scroll to position [1241, 0]
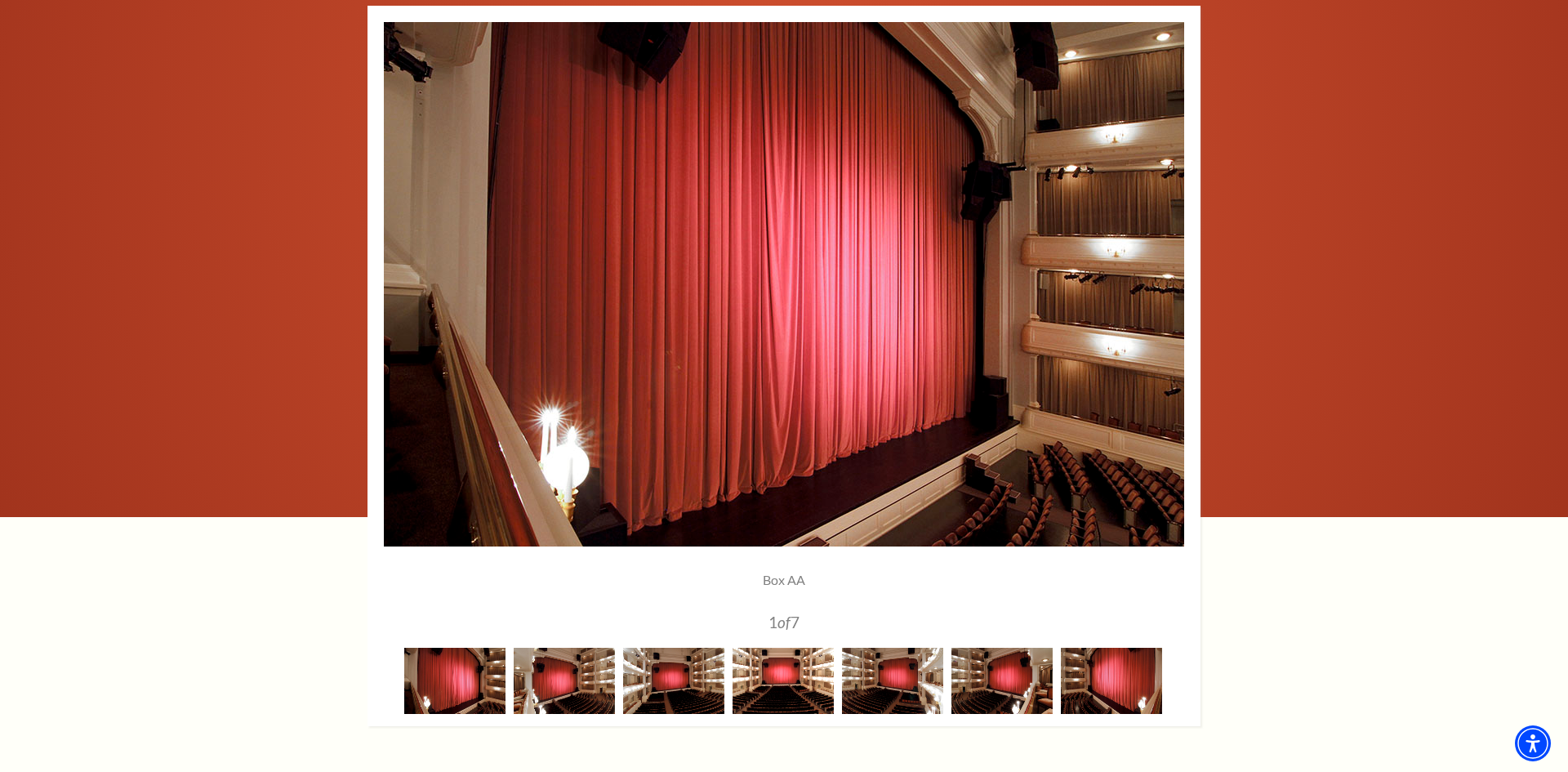
click at [787, 668] on img at bounding box center [783, 681] width 102 height 66
